Goal: Transaction & Acquisition: Purchase product/service

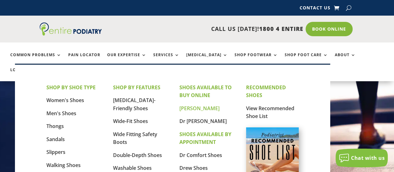
click at [185, 108] on link "[PERSON_NAME]" at bounding box center [200, 108] width 40 height 7
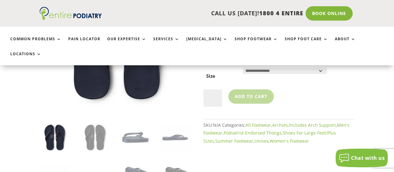
scroll to position [126, 0]
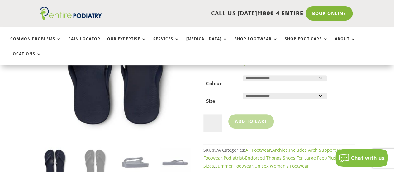
click at [264, 93] on select "**********" at bounding box center [285, 96] width 84 height 6
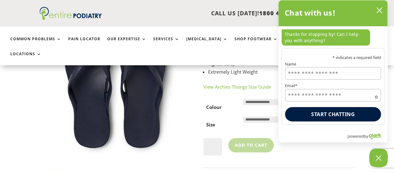
scroll to position [102, 0]
